Goal: Task Accomplishment & Management: Manage account settings

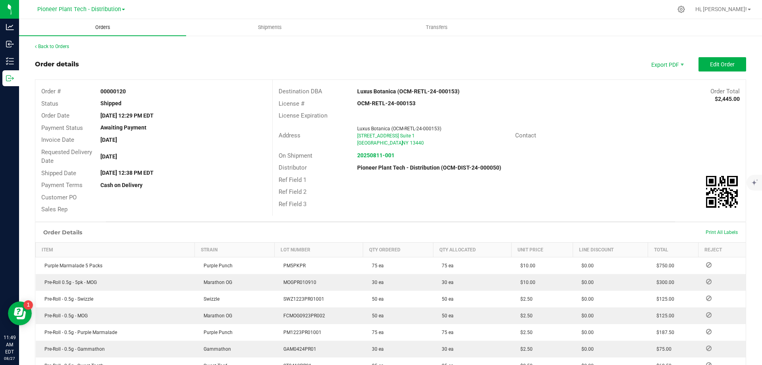
click at [102, 28] on span "Orders" at bounding box center [103, 27] width 37 height 7
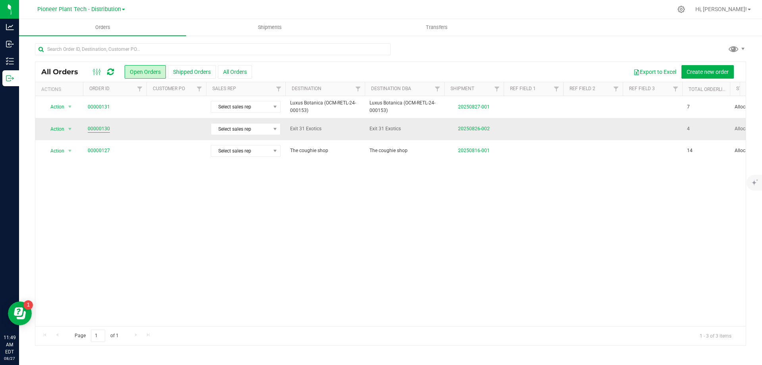
click at [104, 129] on link "00000130" at bounding box center [99, 129] width 22 height 8
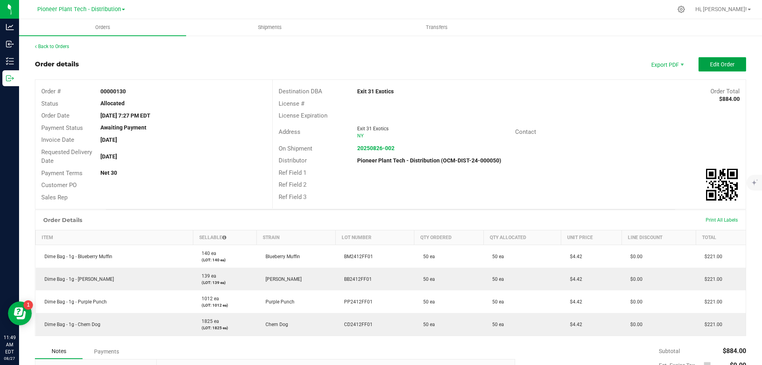
click at [702, 63] on button "Edit Order" at bounding box center [722, 64] width 48 height 14
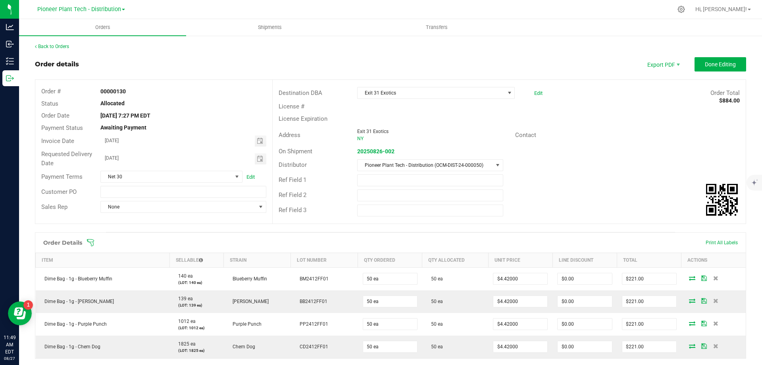
scroll to position [79, 0]
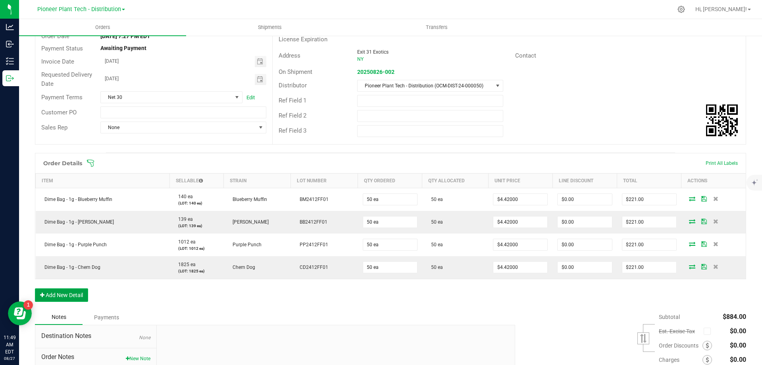
click at [71, 293] on button "Add New Detail" at bounding box center [61, 294] width 53 height 13
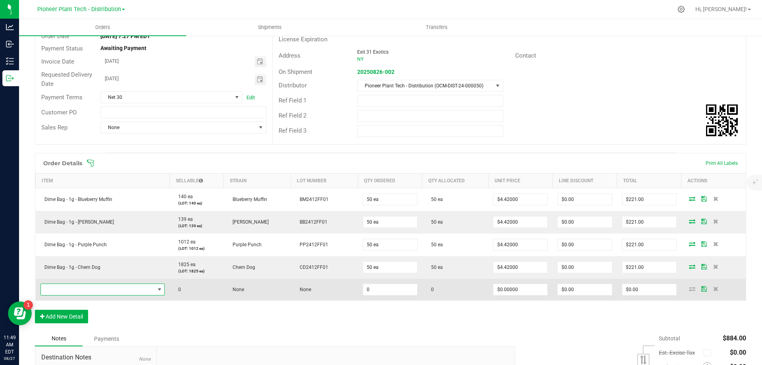
click at [82, 289] on span "NO DATA FOUND" at bounding box center [98, 289] width 114 height 11
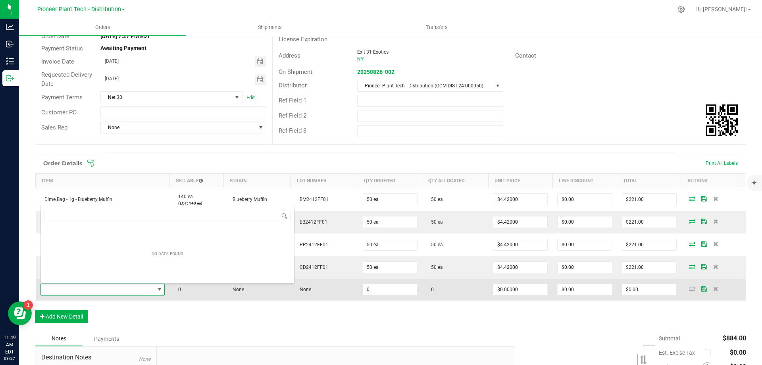
scroll to position [12, 123]
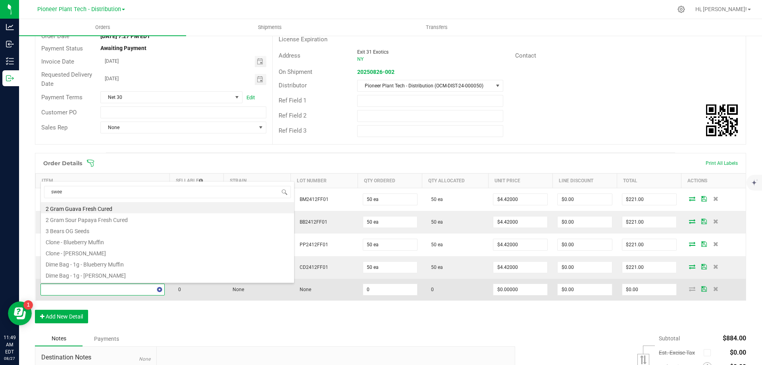
type input "sweet"
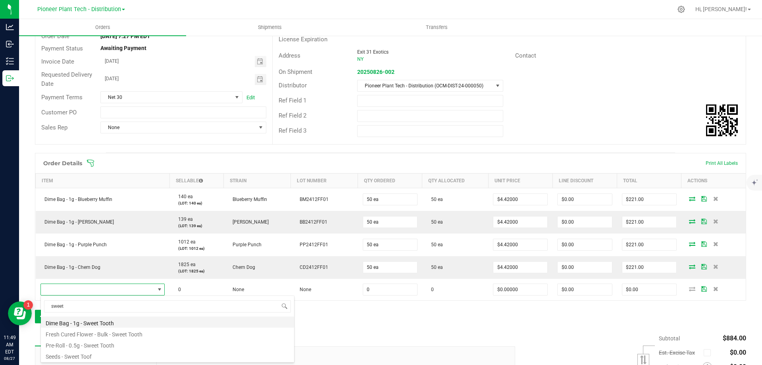
click at [81, 322] on li "Dime Bag - 1g - Sweet Tooth" at bounding box center [167, 321] width 253 height 11
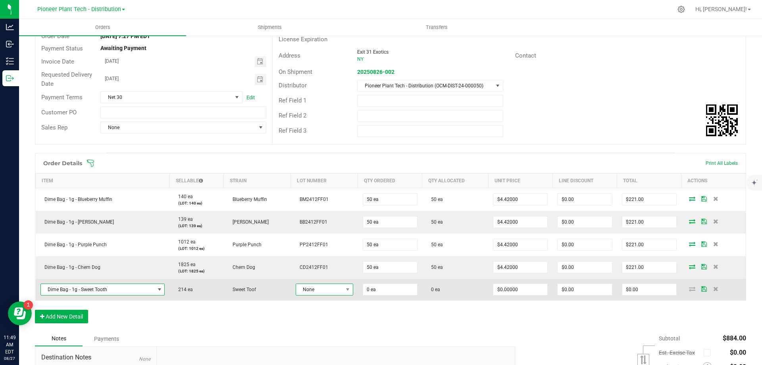
click at [307, 291] on span "None" at bounding box center [319, 289] width 47 height 11
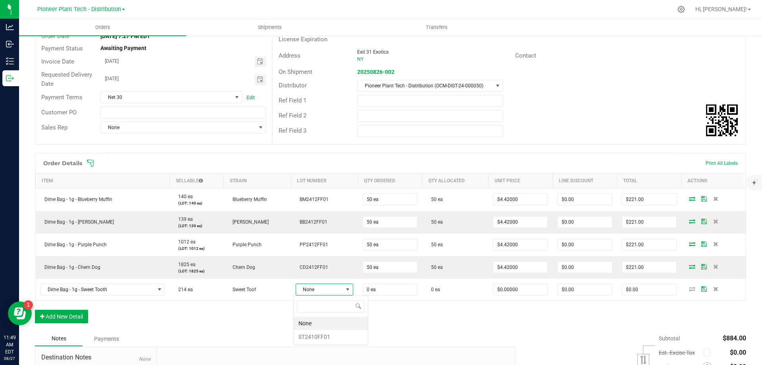
scroll to position [12, 57]
click at [302, 337] on li "ST2410FF01" at bounding box center [331, 336] width 74 height 13
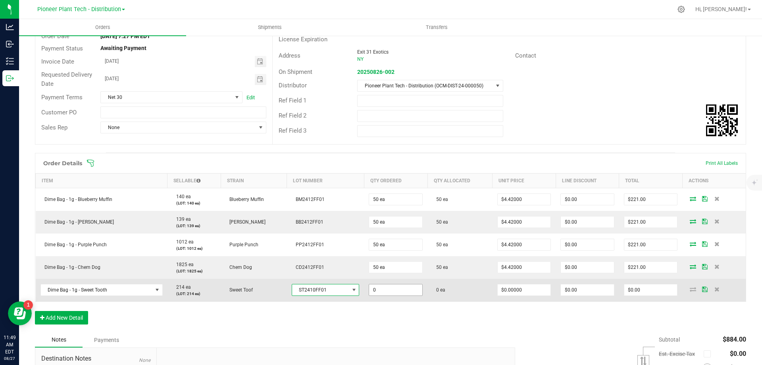
click at [376, 290] on input "0" at bounding box center [395, 289] width 53 height 11
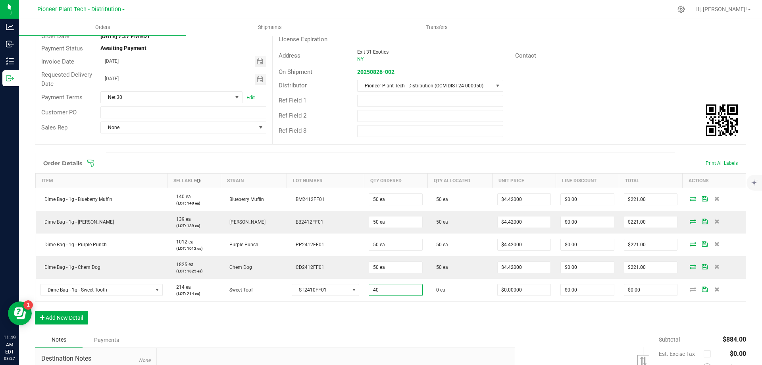
type input "40 ea"
click at [412, 341] on div "Notes Payments" at bounding box center [272, 339] width 474 height 15
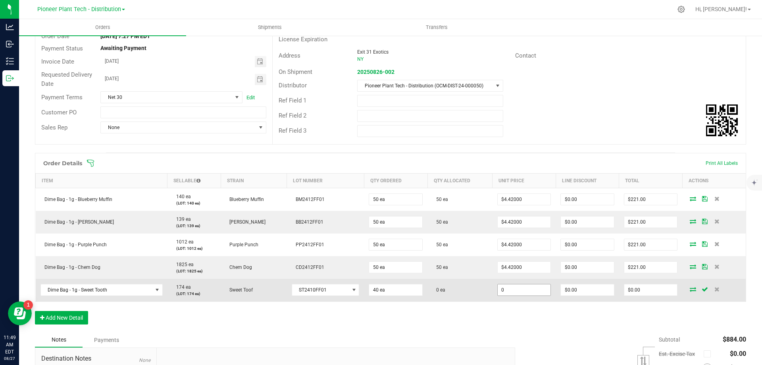
click at [528, 292] on input "0" at bounding box center [524, 289] width 53 height 11
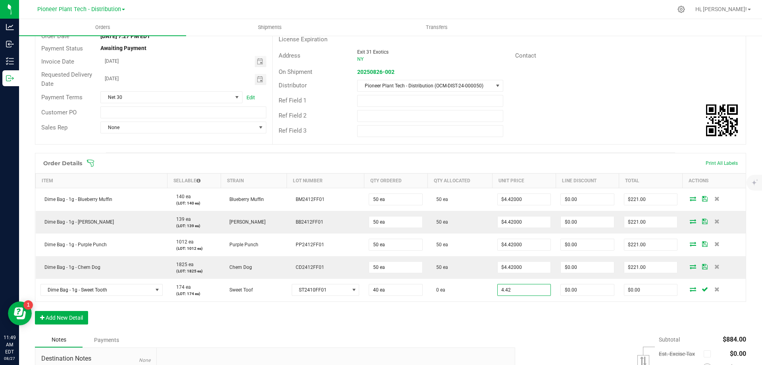
type input "$4.42000"
type input "$176.80"
click at [512, 329] on div "Order Details Print All Labels Item Sellable Strain Lot Number Qty Ordered Qty …" at bounding box center [390, 242] width 711 height 179
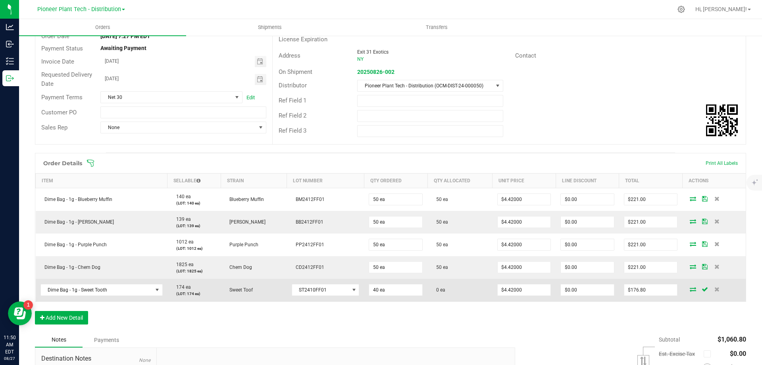
click at [690, 289] on icon at bounding box center [693, 289] width 6 height 5
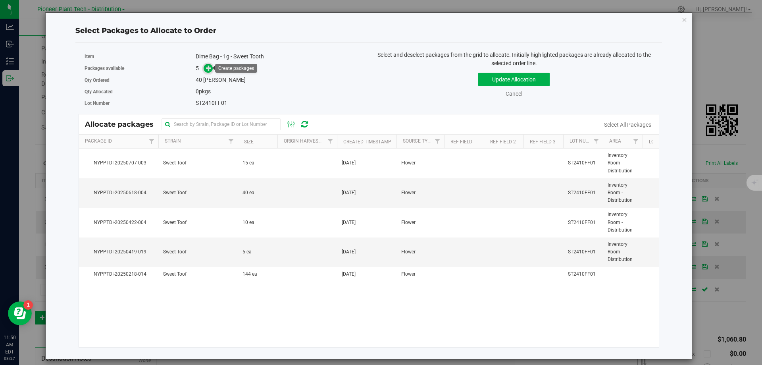
click at [206, 69] on icon at bounding box center [209, 68] width 6 height 6
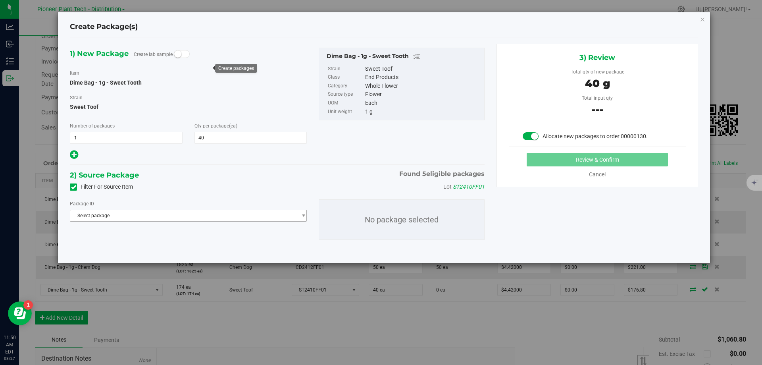
click at [131, 216] on span "Select package" at bounding box center [183, 215] width 226 height 11
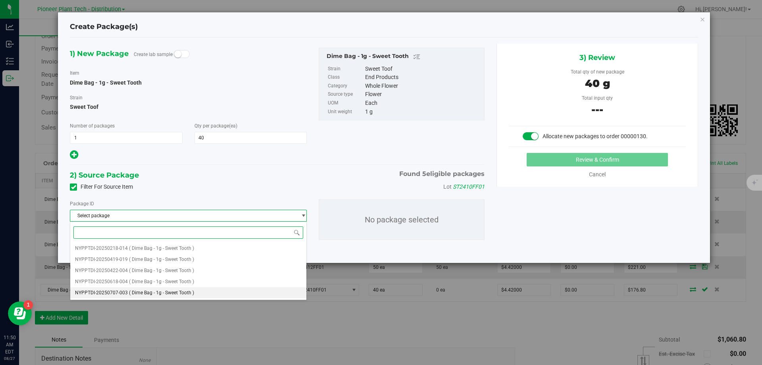
click at [141, 289] on li "NYPPTDI-20250707-003 ( Dime Bag - 1g - Sweet Tooth )" at bounding box center [188, 292] width 236 height 11
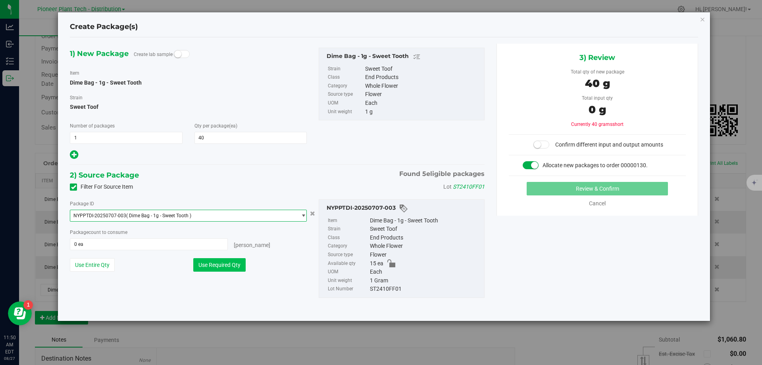
click at [237, 269] on button "Use Required Qty" at bounding box center [219, 264] width 52 height 13
type input "15 ea"
click at [192, 212] on span "NYPPTDI-20250707-003 ( Dime Bag - 1g - Sweet Tooth )" at bounding box center [183, 215] width 226 height 11
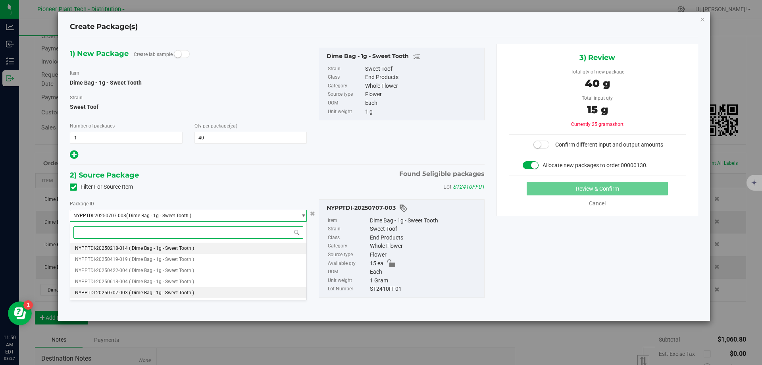
click at [186, 248] on span "( Dime Bag - 1g - Sweet Tooth )" at bounding box center [161, 248] width 65 height 6
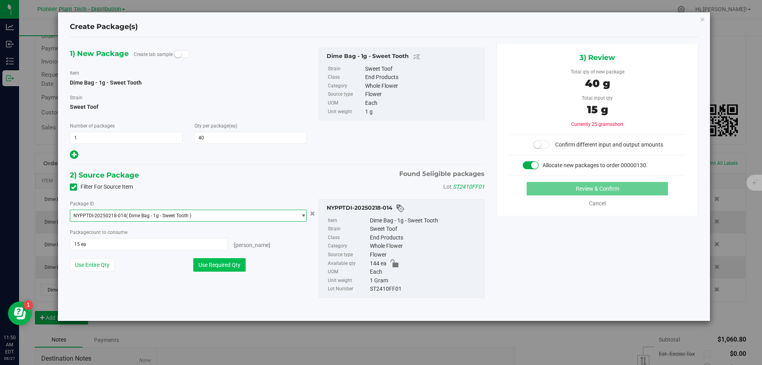
click at [220, 269] on button "Use Required Qty" at bounding box center [219, 264] width 52 height 13
type input "40 ea"
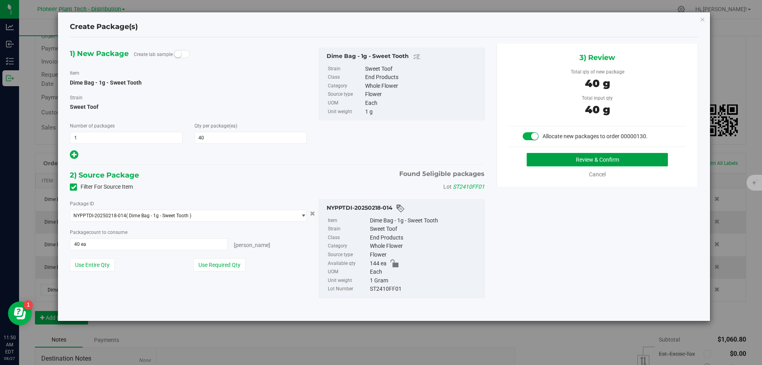
click at [581, 158] on button "Review & Confirm" at bounding box center [597, 159] width 141 height 13
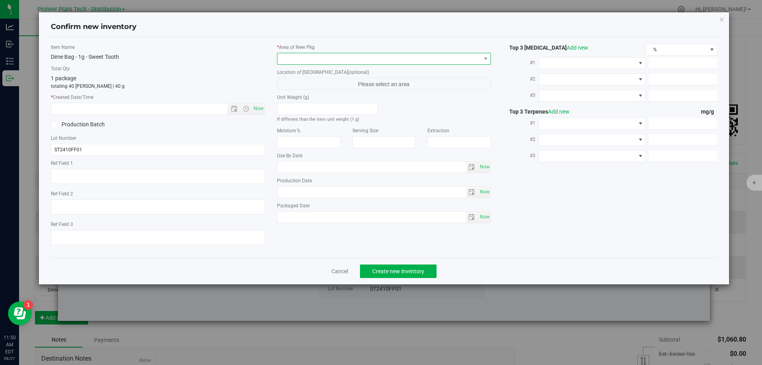
click at [469, 63] on span at bounding box center [379, 58] width 204 height 11
click at [367, 92] on li "Inventory Room - Distribution" at bounding box center [384, 91] width 214 height 11
drag, startPoint x: 258, startPoint y: 107, endPoint x: 268, endPoint y: 115, distance: 12.5
click at [258, 108] on span "Now" at bounding box center [258, 109] width 13 height 12
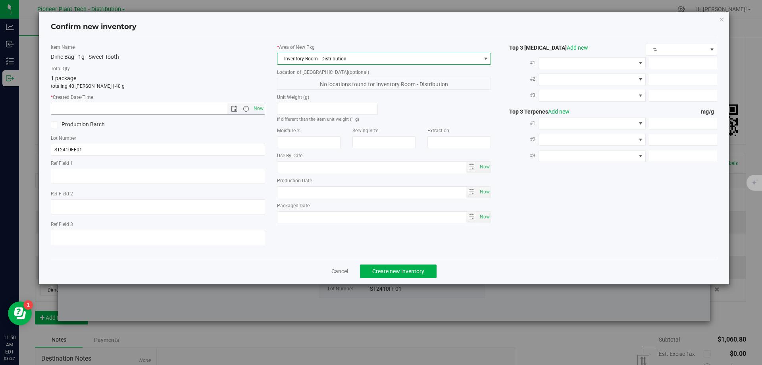
type input "[DATE] 11:50 AM"
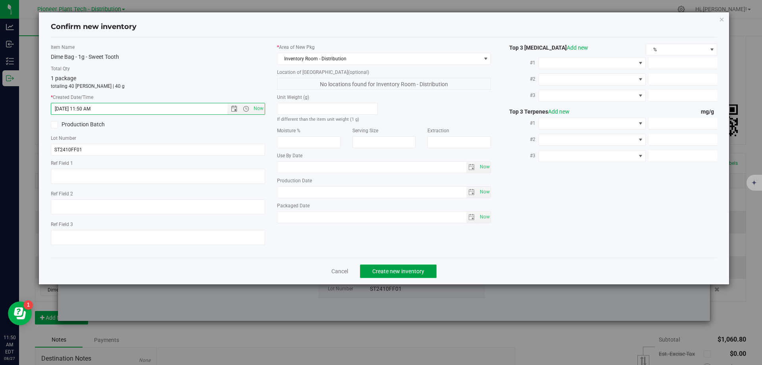
click at [427, 269] on button "Create new inventory" at bounding box center [398, 270] width 77 height 13
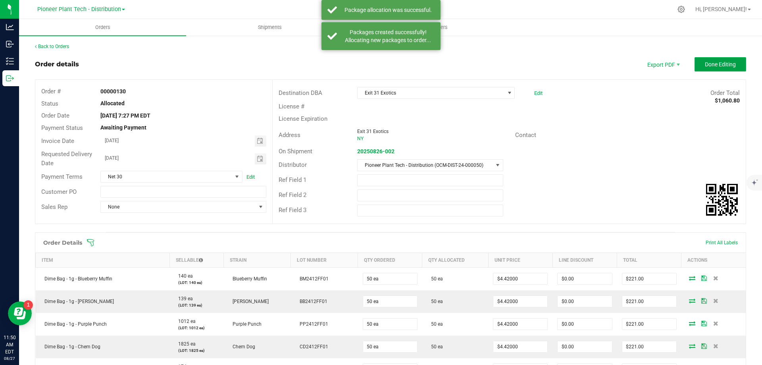
click at [705, 67] on span "Done Editing" at bounding box center [720, 64] width 31 height 6
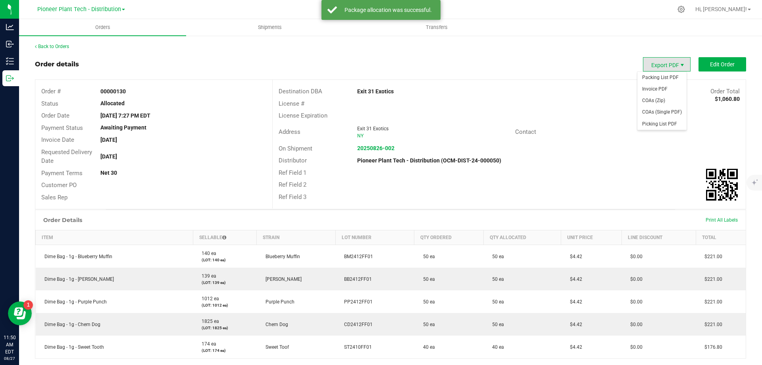
click at [679, 65] on span "Export PDF" at bounding box center [682, 65] width 6 height 6
click at [662, 87] on span "Invoice PDF" at bounding box center [661, 89] width 49 height 12
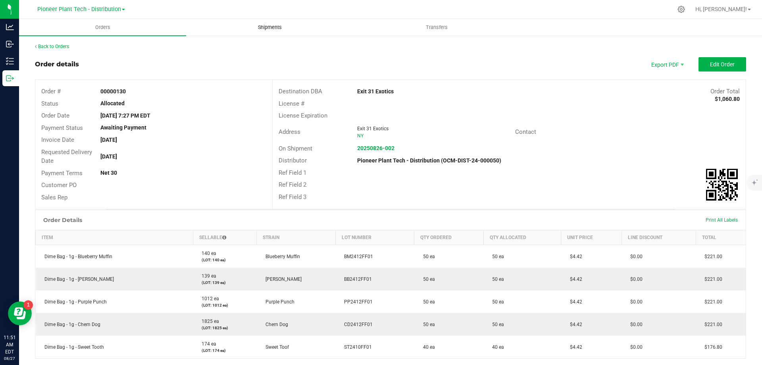
click at [271, 29] on span "Shipments" at bounding box center [269, 27] width 45 height 7
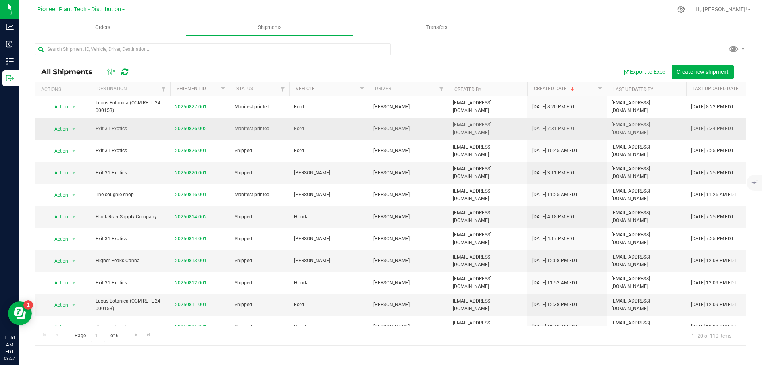
click at [189, 124] on td "20250826-002" at bounding box center [200, 129] width 60 height 22
click at [189, 125] on span "20250826-002" at bounding box center [191, 129] width 32 height 8
click at [189, 126] on link "20250826-002" at bounding box center [191, 129] width 32 height 6
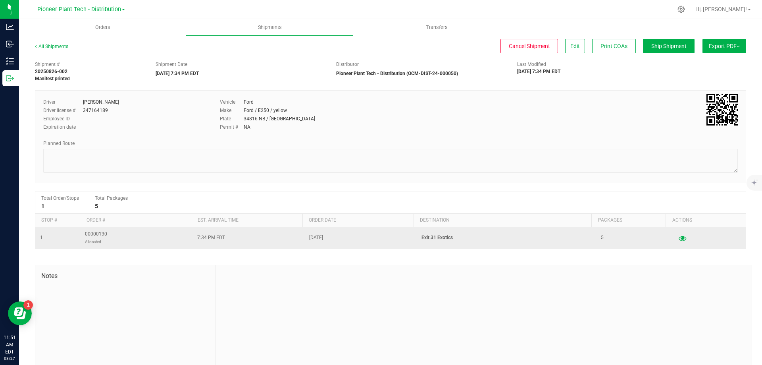
click at [679, 236] on icon "button" at bounding box center [683, 238] width 8 height 6
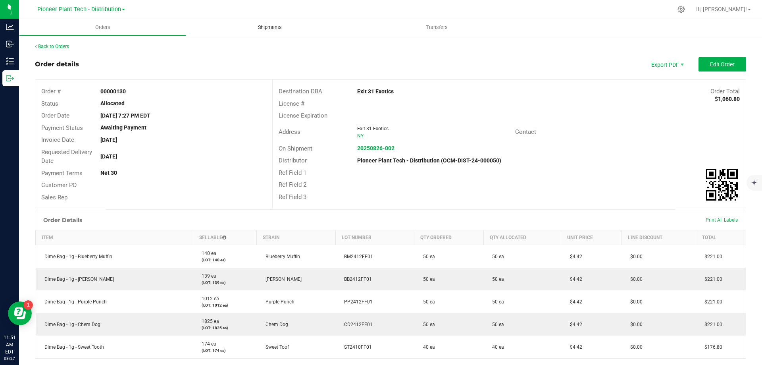
click at [271, 29] on span "Shipments" at bounding box center [269, 27] width 45 height 7
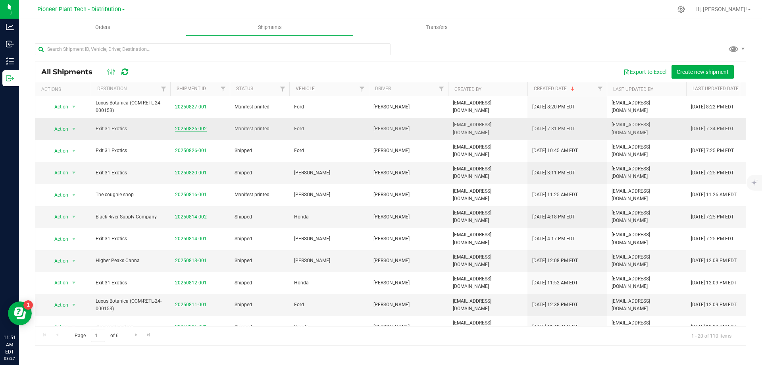
click at [190, 129] on link "20250826-002" at bounding box center [191, 129] width 32 height 6
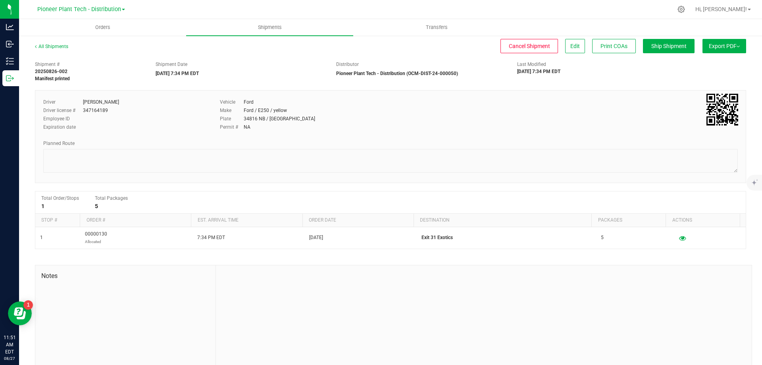
click at [726, 48] on span "Export PDF" at bounding box center [724, 46] width 31 height 6
click at [701, 75] on span "Manifest by Lot" at bounding box center [703, 76] width 33 height 6
click at [687, 7] on div at bounding box center [681, 9] width 11 height 8
